Goal: Information Seeking & Learning: Learn about a topic

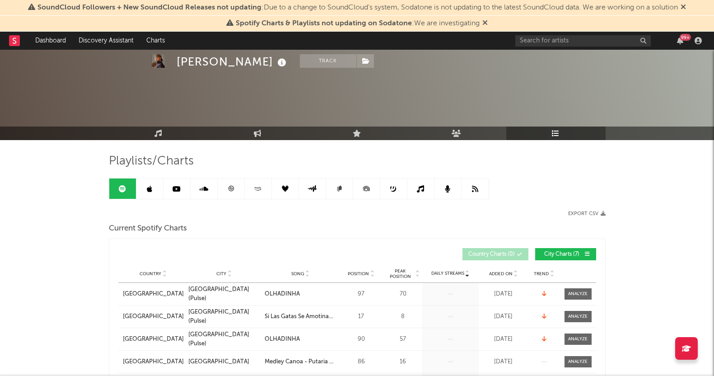
scroll to position [734, 0]
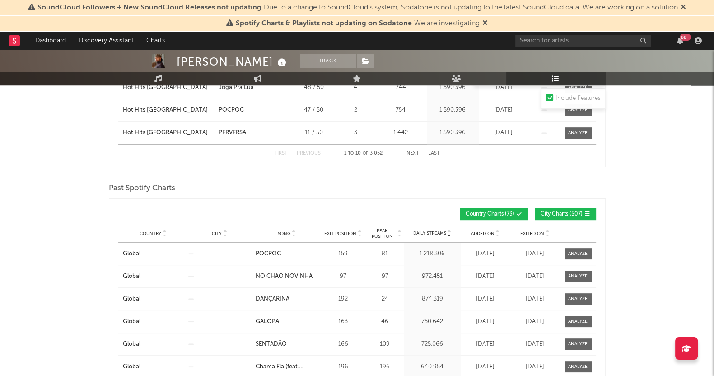
scroll to position [621, 0]
click at [553, 204] on div "Country City Song Exit Position Peak Position Added On Exited On Position Daily…" at bounding box center [357, 213] width 478 height 21
click at [556, 216] on span "City Charts ( 507 )" at bounding box center [562, 213] width 42 height 5
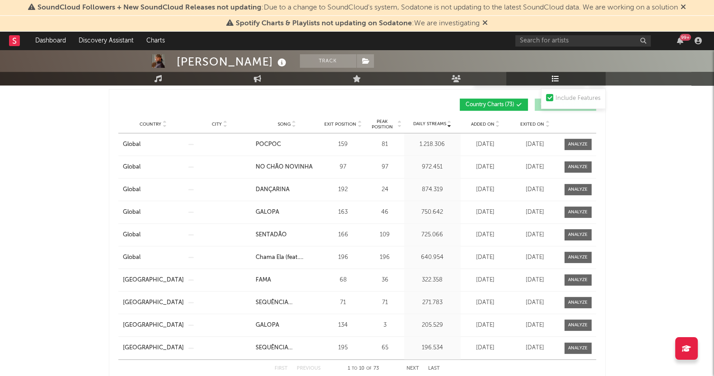
scroll to position [734, 0]
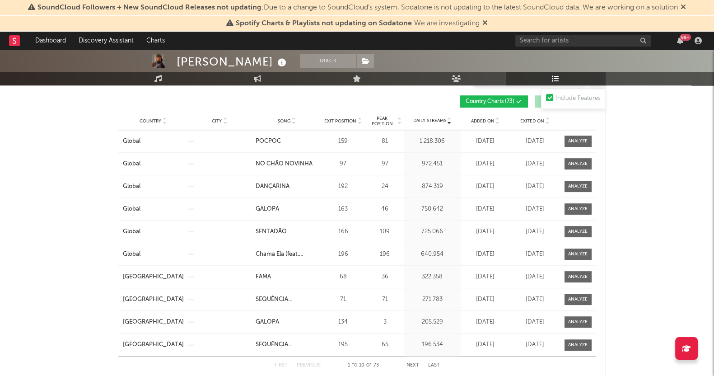
click at [536, 122] on div "Country City Song Exit Position Peak Position Estimated Daily Streams Playlist …" at bounding box center [357, 121] width 478 height 18
click at [536, 118] on span "Exited On" at bounding box center [533, 120] width 24 height 5
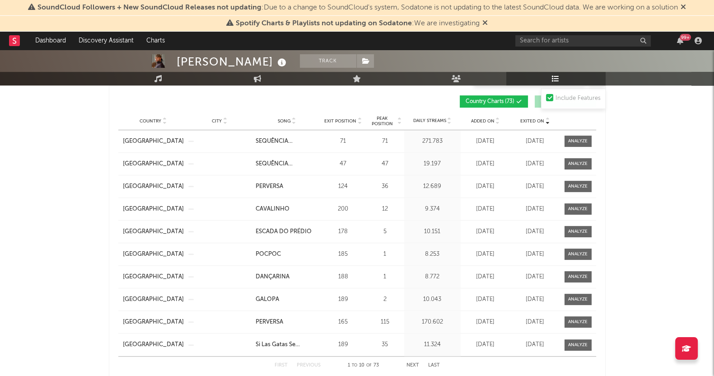
click at [17, 248] on div "[PERSON_NAME] Track [GEOGRAPHIC_DATA] | Brazilian Edit Track Benchmark Summary …" at bounding box center [357, 193] width 714 height 1754
click at [4, 252] on div "[PERSON_NAME] Track [GEOGRAPHIC_DATA] | Brazilian Edit Track Benchmark Summary …" at bounding box center [357, 193] width 714 height 1754
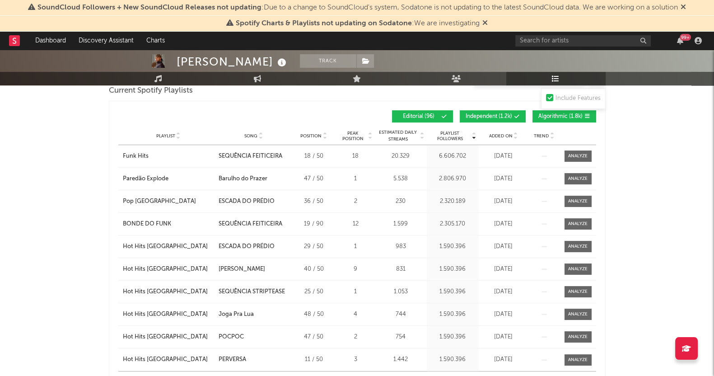
scroll to position [395, 0]
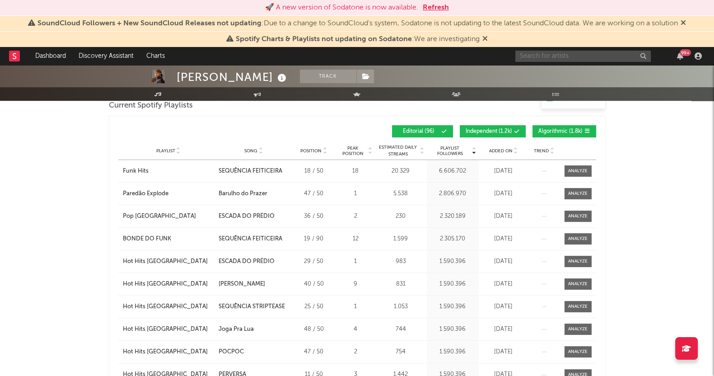
click at [568, 55] on input "text" at bounding box center [584, 56] width 136 height 11
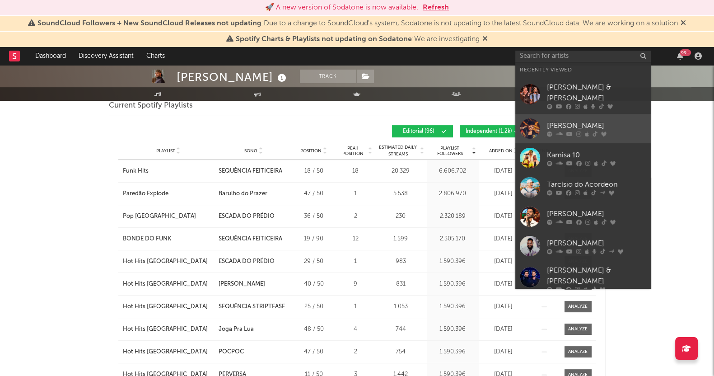
click at [560, 121] on div "[PERSON_NAME]" at bounding box center [596, 125] width 99 height 11
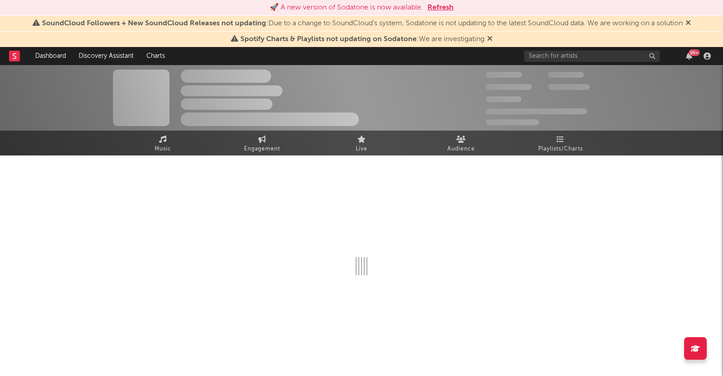
select select "6m"
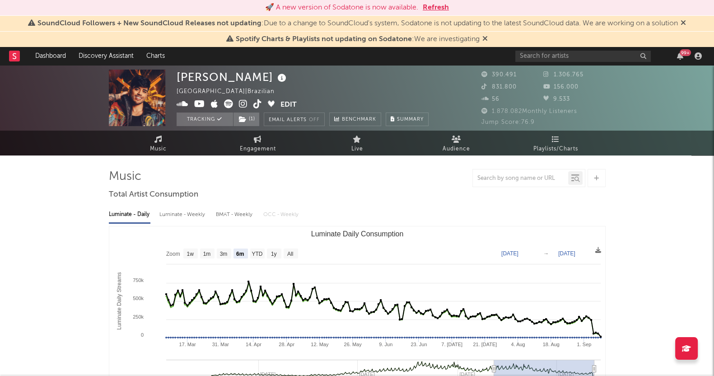
click at [686, 24] on icon at bounding box center [683, 22] width 5 height 7
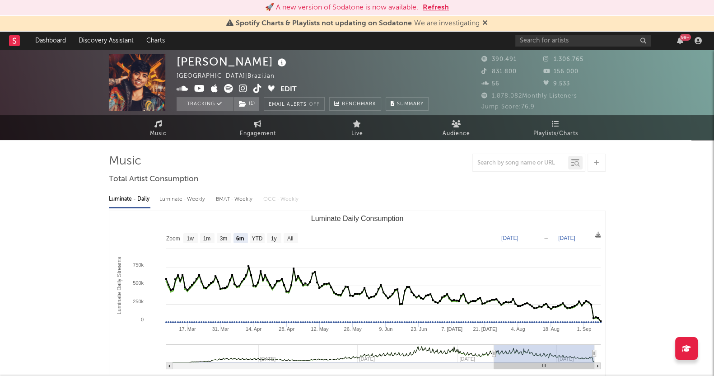
click at [484, 21] on icon at bounding box center [485, 22] width 5 height 7
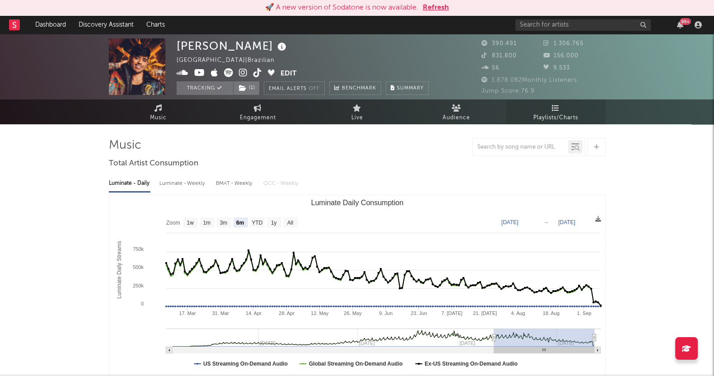
click at [555, 103] on link "Playlists/Charts" at bounding box center [555, 111] width 99 height 25
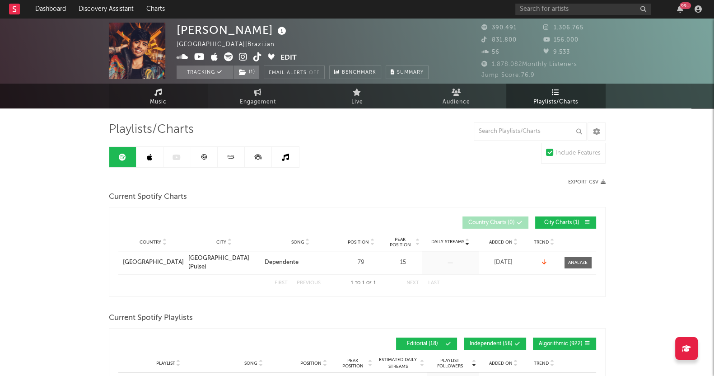
drag, startPoint x: 166, startPoint y: 89, endPoint x: 184, endPoint y: 107, distance: 25.9
click at [166, 89] on link "Music" at bounding box center [158, 96] width 99 height 25
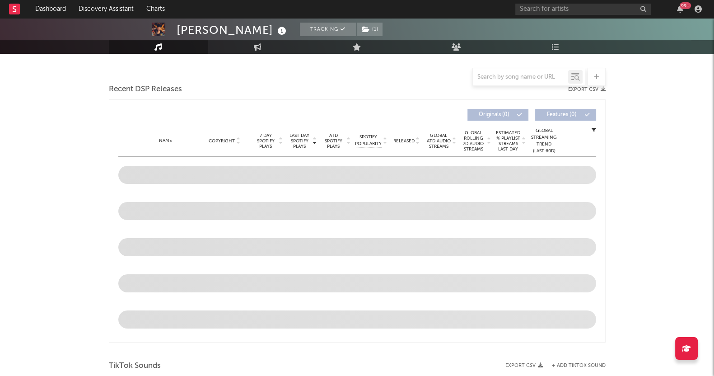
scroll to position [225, 0]
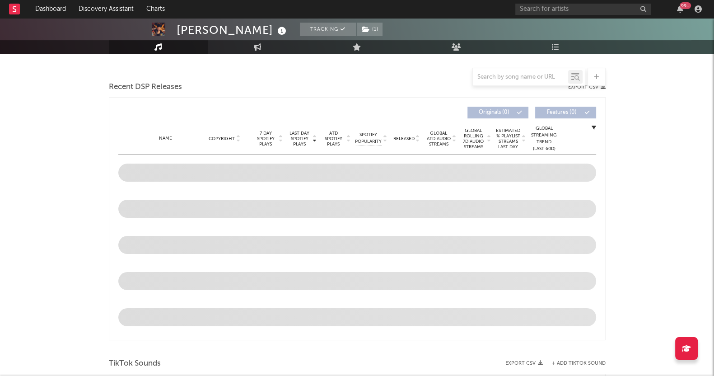
select select "6m"
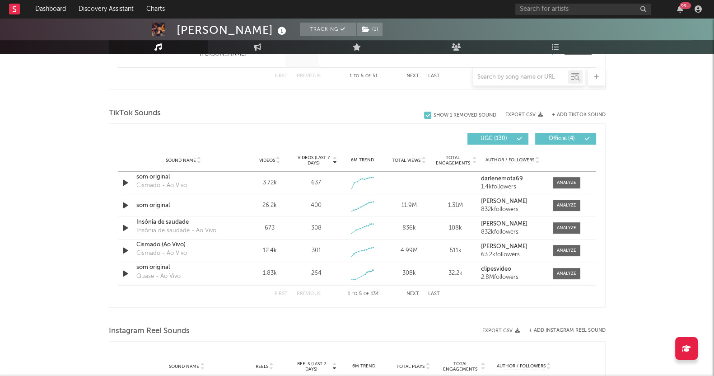
scroll to position [579, 0]
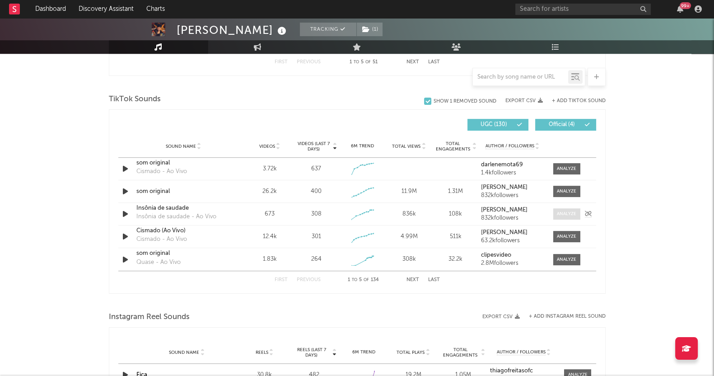
click at [559, 212] on div at bounding box center [566, 214] width 19 height 7
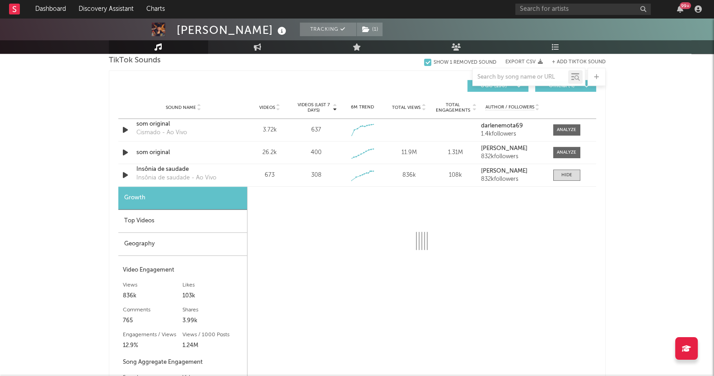
scroll to position [636, 0]
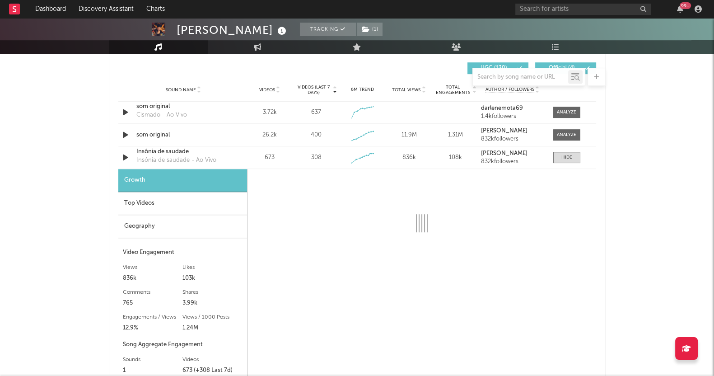
select select "1w"
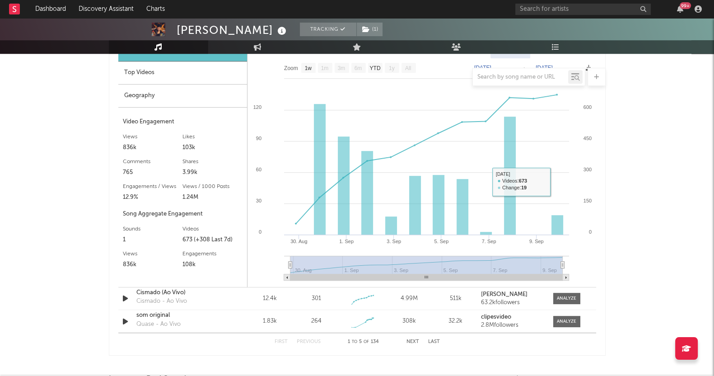
scroll to position [749, 0]
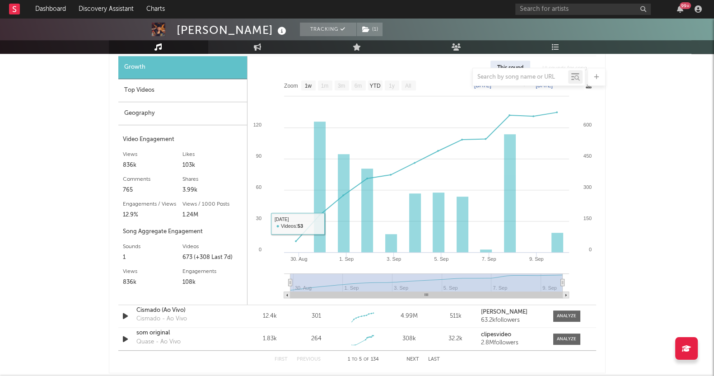
click at [138, 95] on div "Top Videos" at bounding box center [182, 90] width 129 height 23
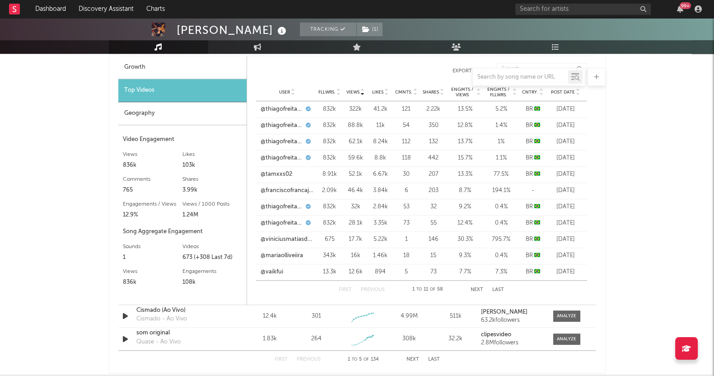
click at [323, 89] on span "Fllwrs." at bounding box center [327, 91] width 17 height 5
click at [272, 109] on link "@igoremanoell" at bounding box center [281, 109] width 41 height 9
click at [291, 127] on link "@igoremanoell" at bounding box center [281, 125] width 41 height 9
click at [270, 239] on link "@mariaolliveiira" at bounding box center [282, 239] width 42 height 9
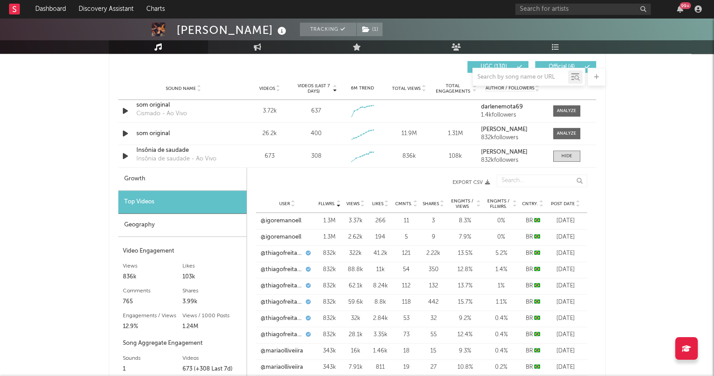
scroll to position [636, 0]
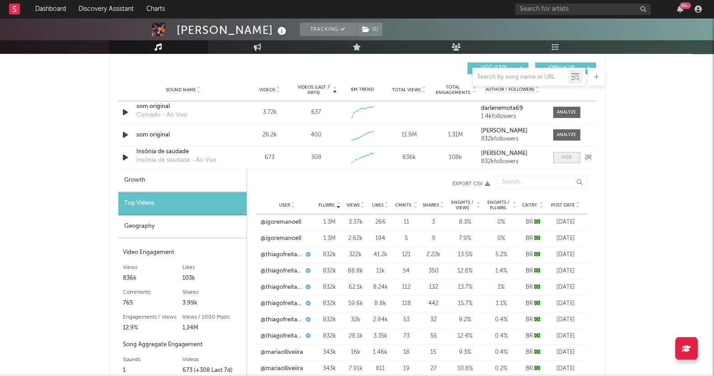
click at [558, 159] on span at bounding box center [566, 157] width 27 height 11
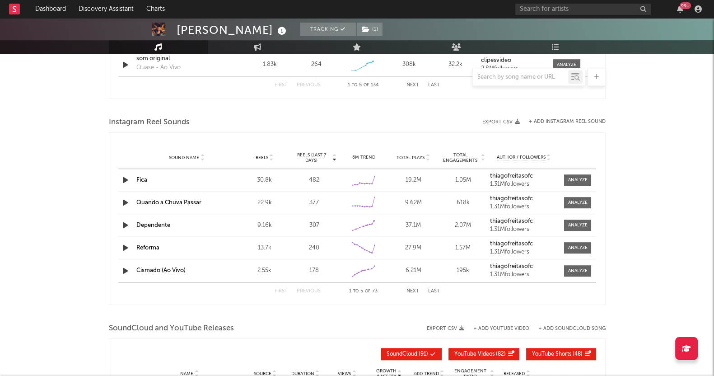
scroll to position [805, 0]
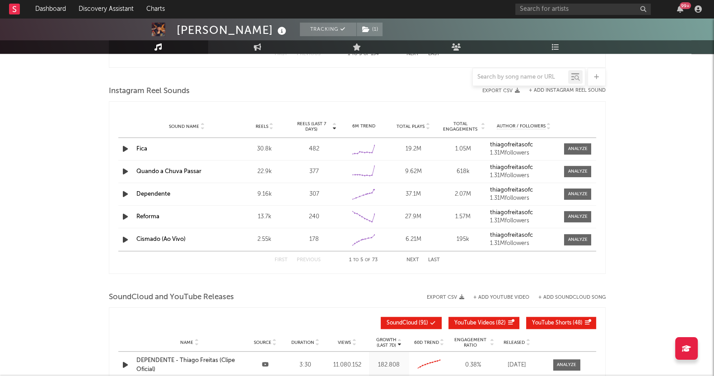
click at [412, 260] on button "Next" at bounding box center [413, 260] width 13 height 5
click at [580, 214] on div at bounding box center [577, 216] width 19 height 7
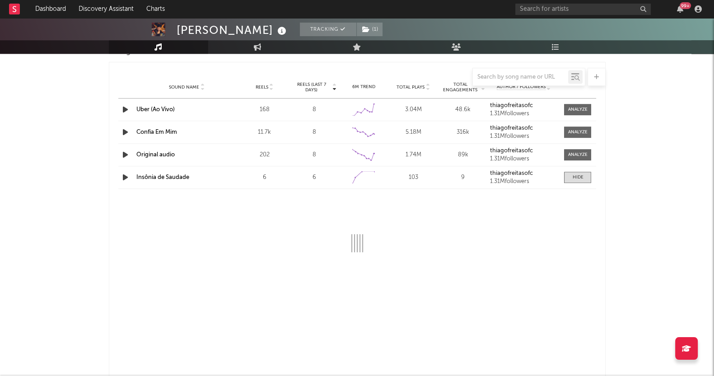
scroll to position [862, 0]
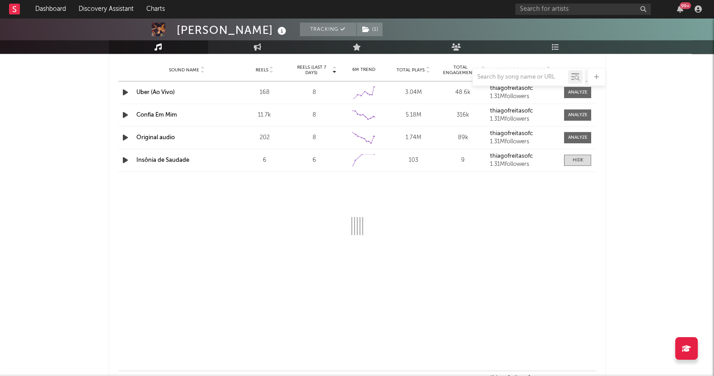
select select "1w"
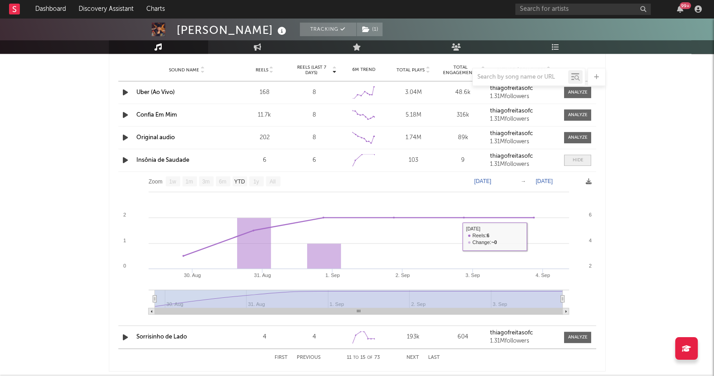
click at [576, 162] on div at bounding box center [577, 160] width 11 height 7
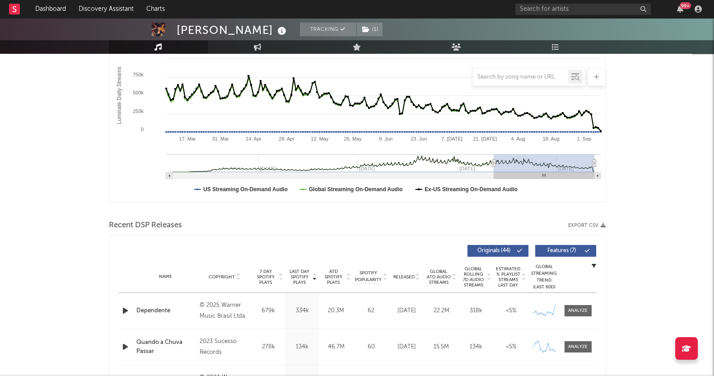
scroll to position [0, 0]
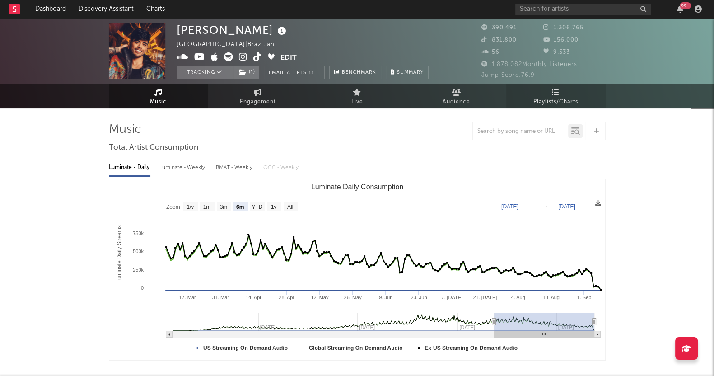
click at [555, 93] on icon at bounding box center [556, 92] width 8 height 7
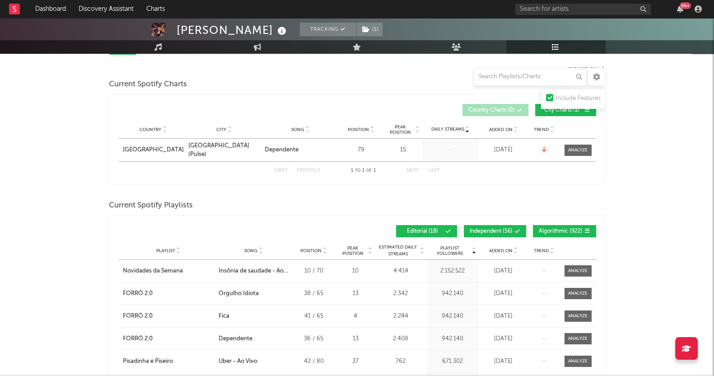
scroll to position [169, 0]
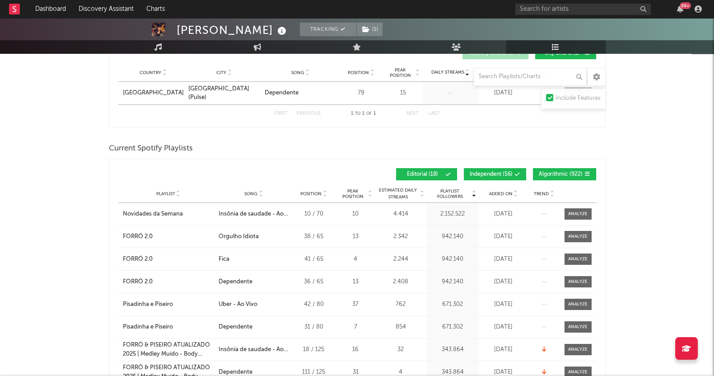
click at [506, 191] on span "Added On" at bounding box center [500, 193] width 23 height 5
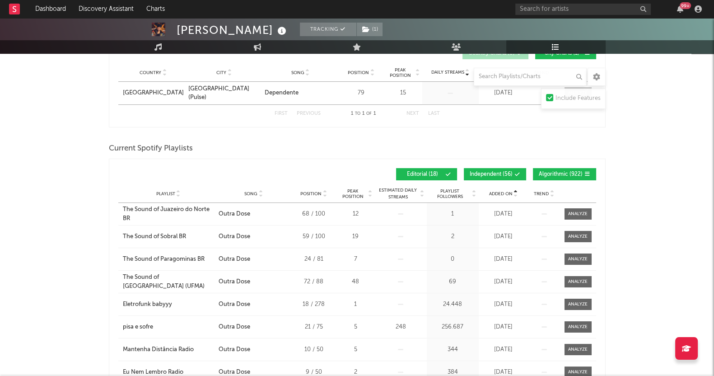
click at [506, 191] on span "Added On" at bounding box center [500, 193] width 23 height 5
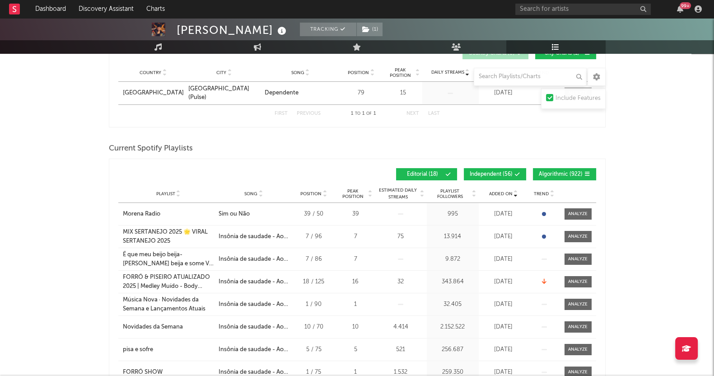
click at [579, 176] on span "Algorithmic ( 922 )" at bounding box center [561, 174] width 44 height 5
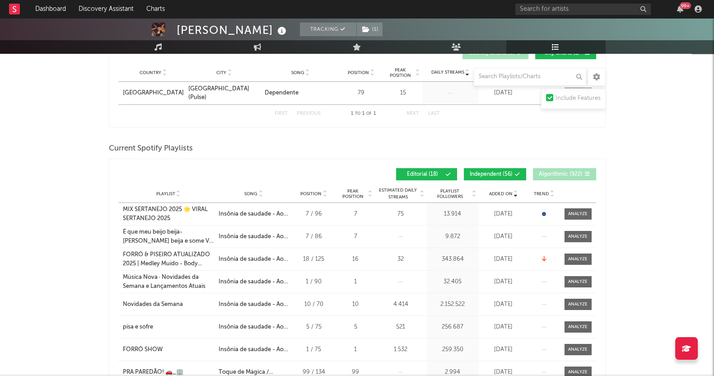
click at [516, 169] on button "Independent ( 56 )" at bounding box center [495, 174] width 62 height 12
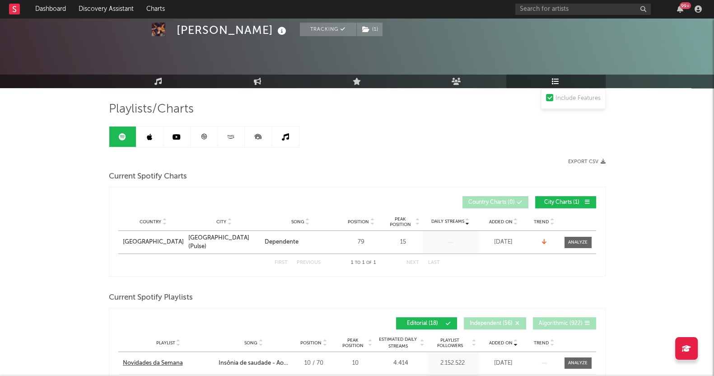
scroll to position [0, 0]
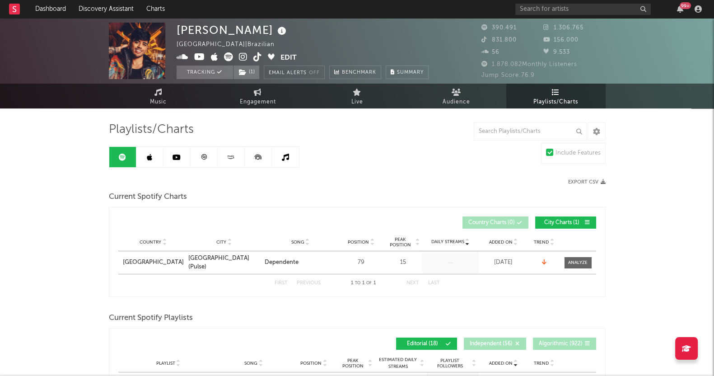
click at [151, 159] on icon at bounding box center [149, 157] width 5 height 7
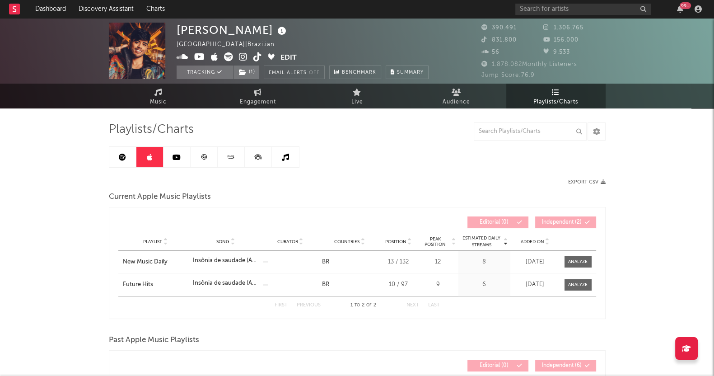
click at [174, 155] on icon at bounding box center [177, 157] width 8 height 7
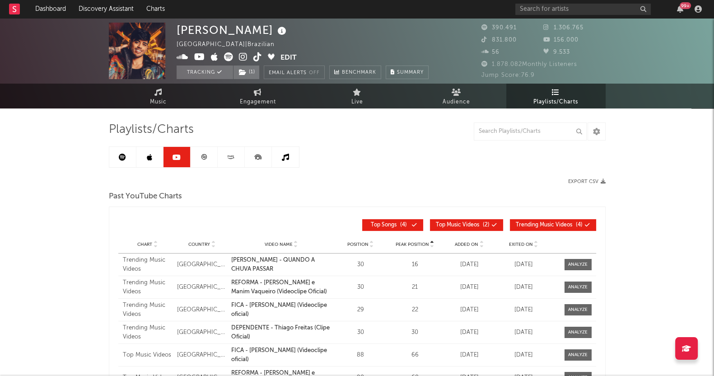
click at [211, 156] on link at bounding box center [204, 157] width 27 height 20
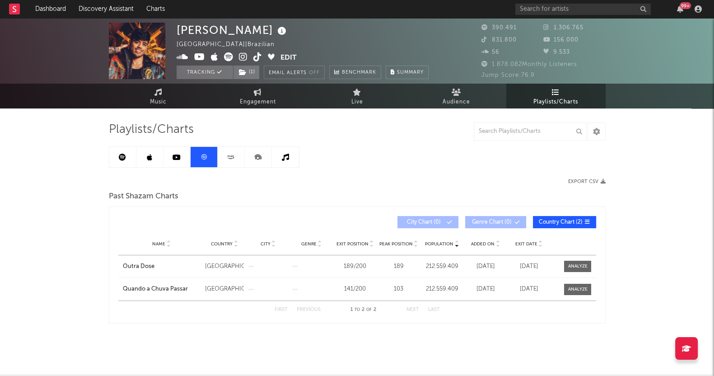
click at [245, 157] on link at bounding box center [258, 157] width 27 height 20
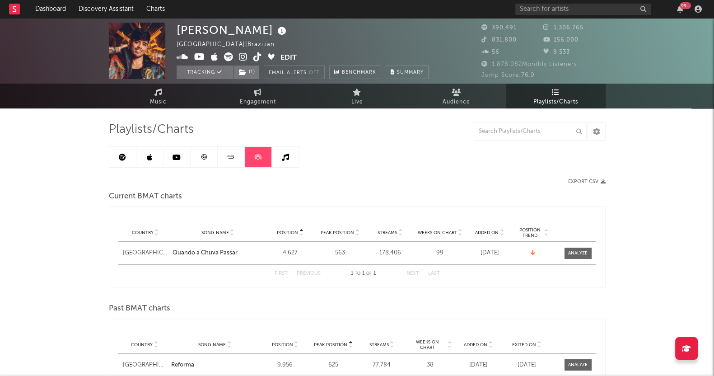
click at [281, 162] on link at bounding box center [285, 157] width 27 height 20
